Goal: Find specific page/section: Find specific page/section

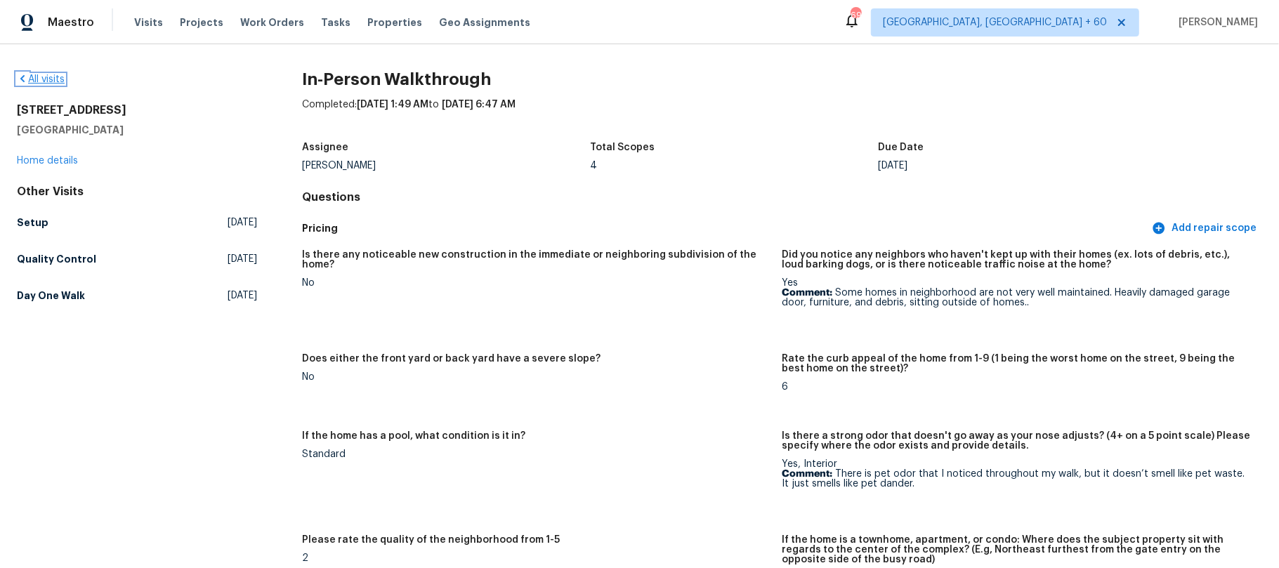
click at [21, 80] on icon at bounding box center [22, 78] width 4 height 7
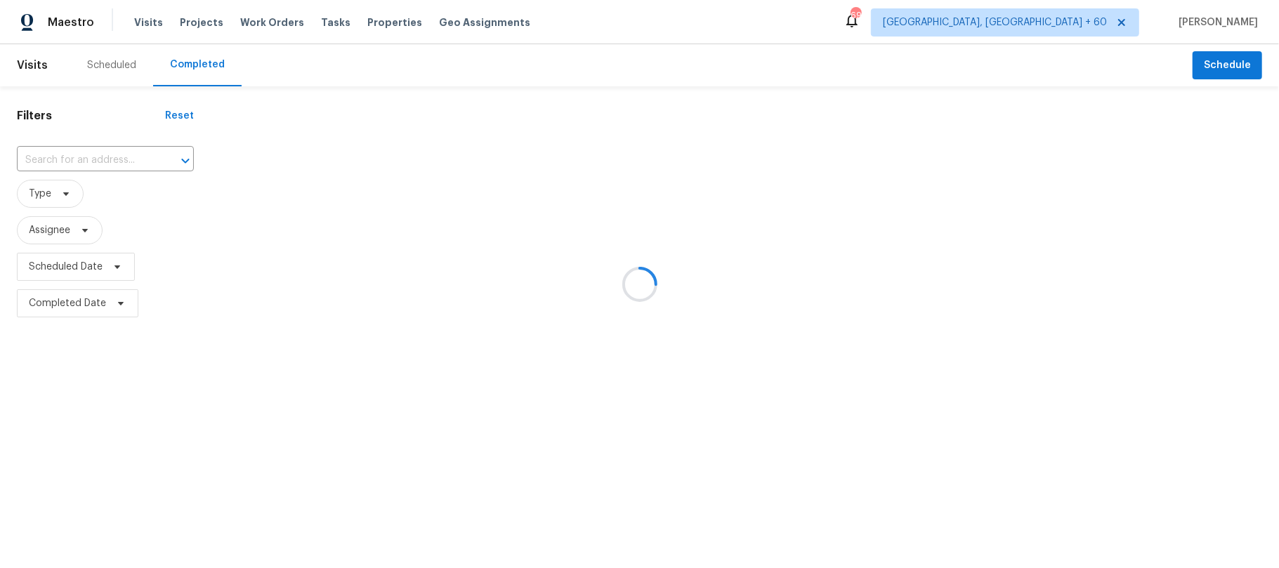
click at [65, 157] on div at bounding box center [639, 284] width 1279 height 568
click at [46, 157] on div at bounding box center [639, 284] width 1279 height 568
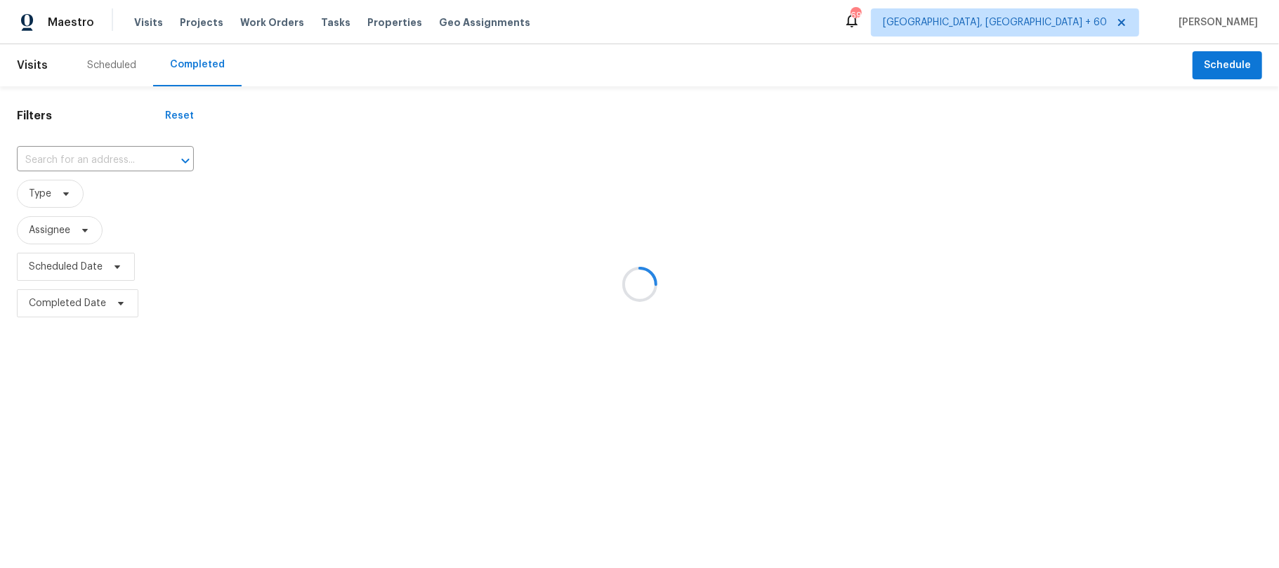
click at [28, 157] on div at bounding box center [639, 284] width 1279 height 568
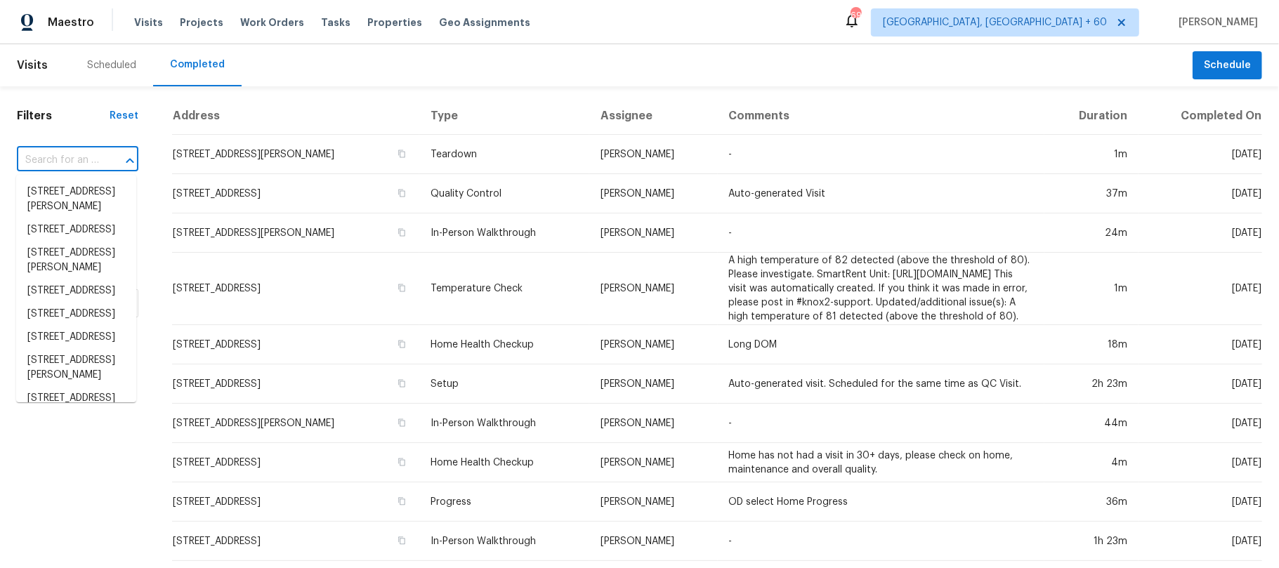
click at [66, 155] on input "text" at bounding box center [58, 161] width 82 height 22
paste input "[STREET_ADDRESS]"
type input "[STREET_ADDRESS]"
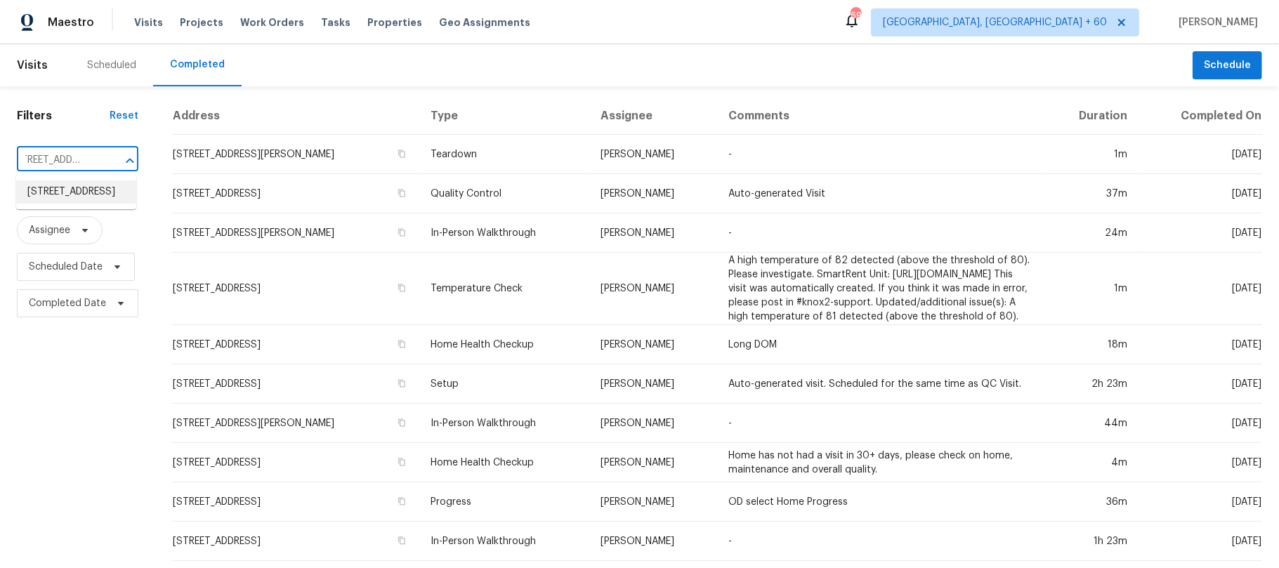
click at [72, 204] on li "[STREET_ADDRESS]" at bounding box center [76, 191] width 120 height 23
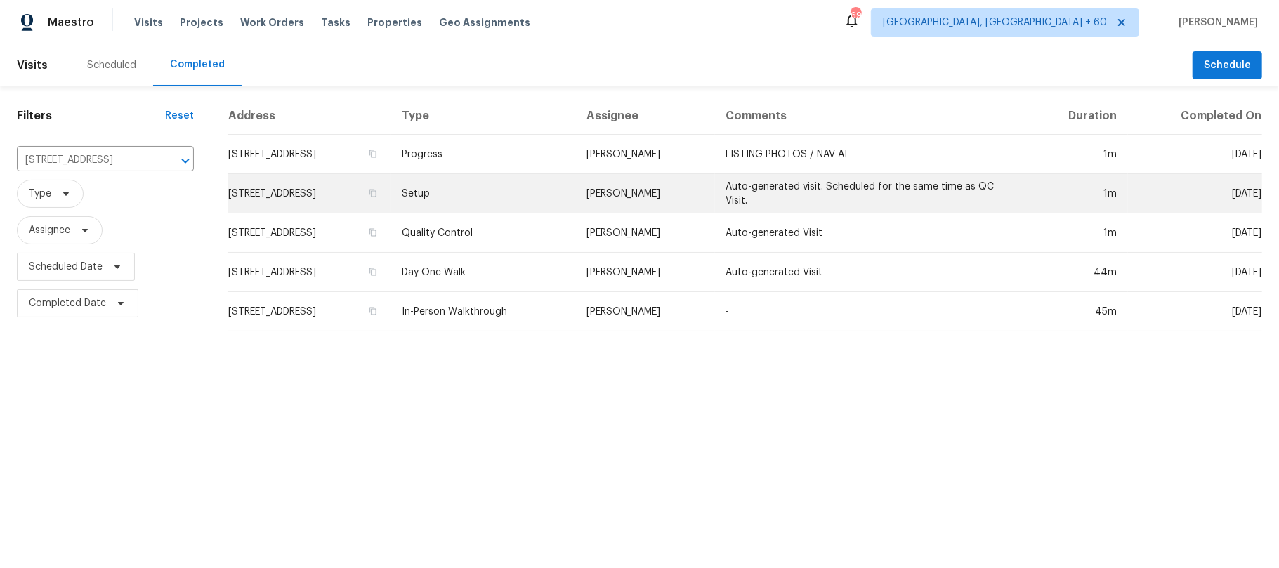
click at [478, 195] on td "Setup" at bounding box center [482, 193] width 185 height 39
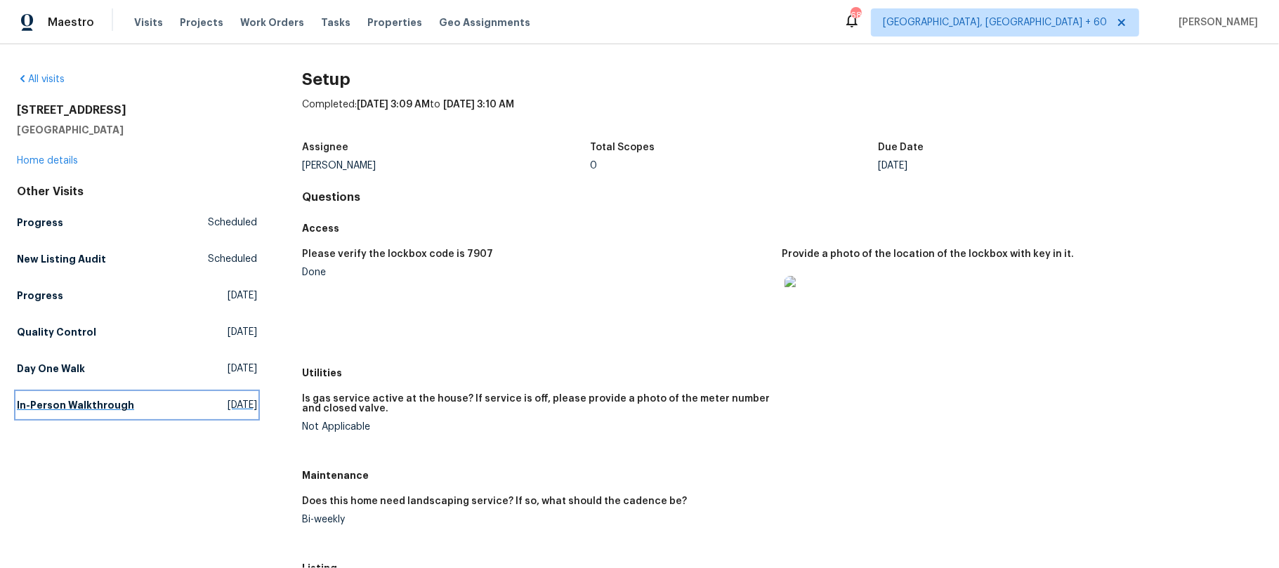
click at [121, 406] on h5 "In-Person Walkthrough" at bounding box center [75, 405] width 117 height 14
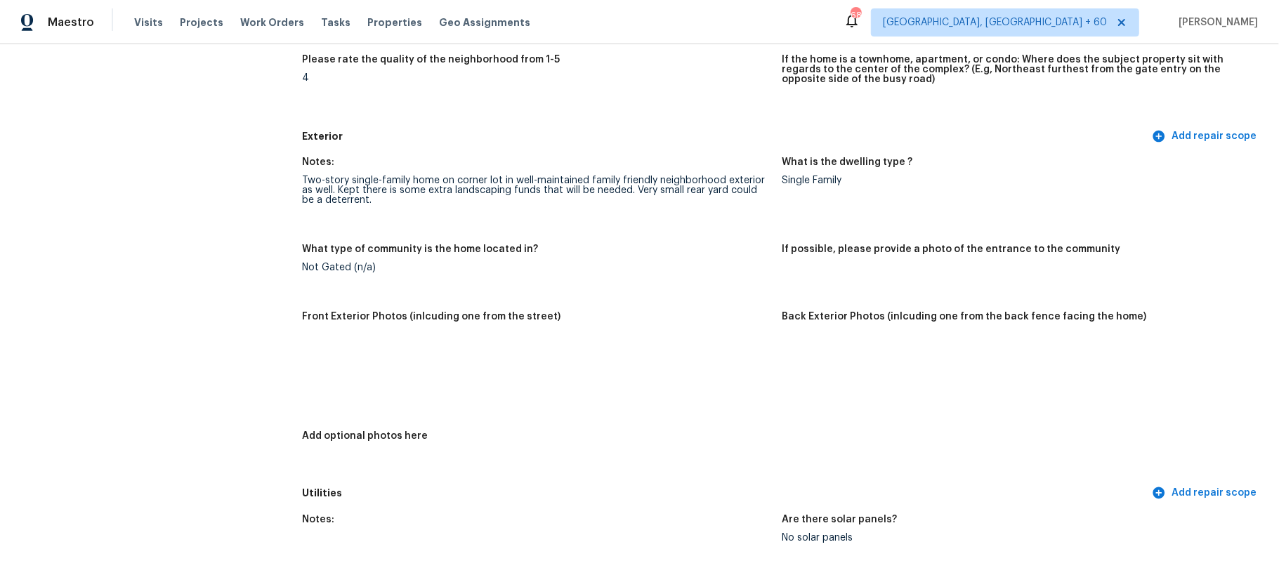
scroll to position [374, 0]
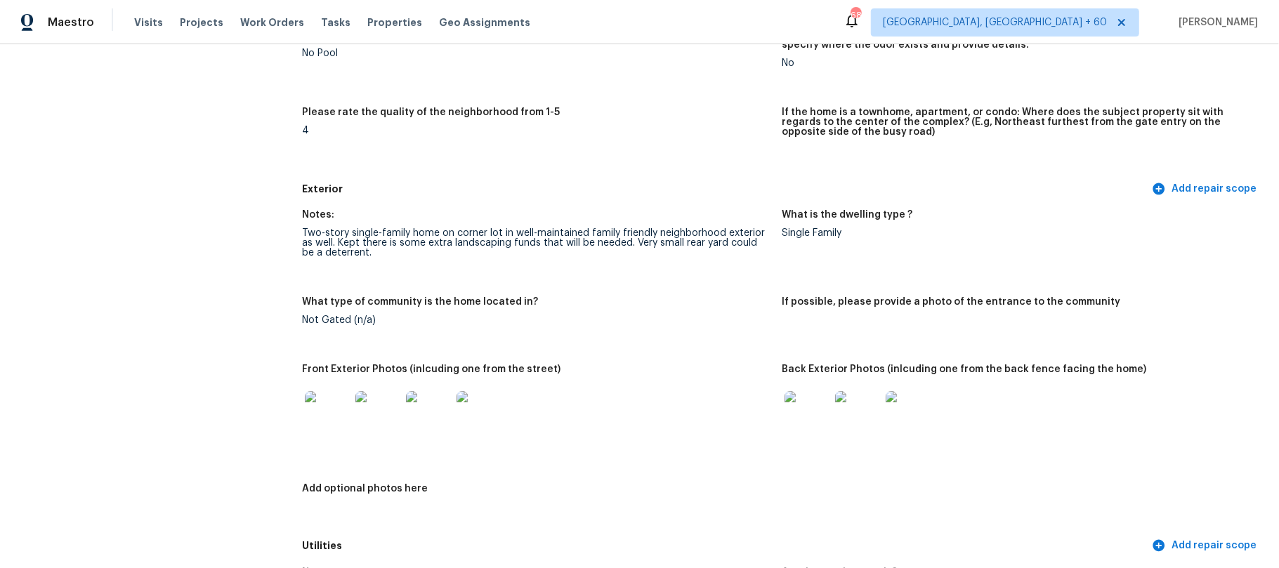
click at [804, 413] on img at bounding box center [806, 413] width 45 height 45
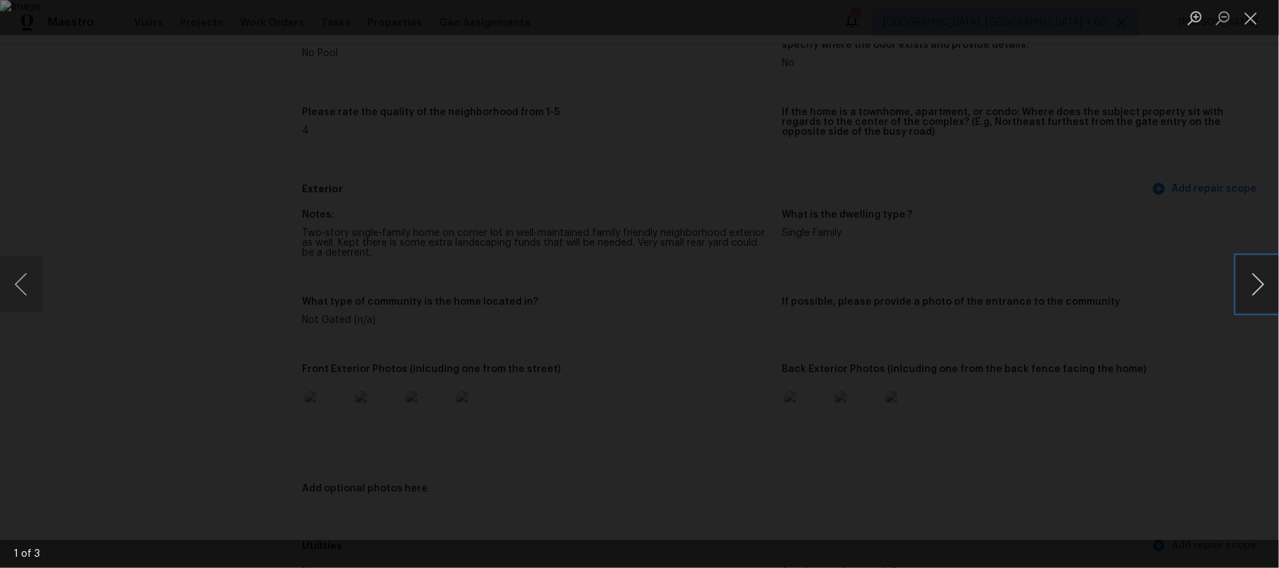
click at [1265, 273] on button "Next image" at bounding box center [1258, 284] width 42 height 56
click at [1256, 20] on button "Close lightbox" at bounding box center [1251, 18] width 28 height 25
